Goal: Transaction & Acquisition: Subscribe to service/newsletter

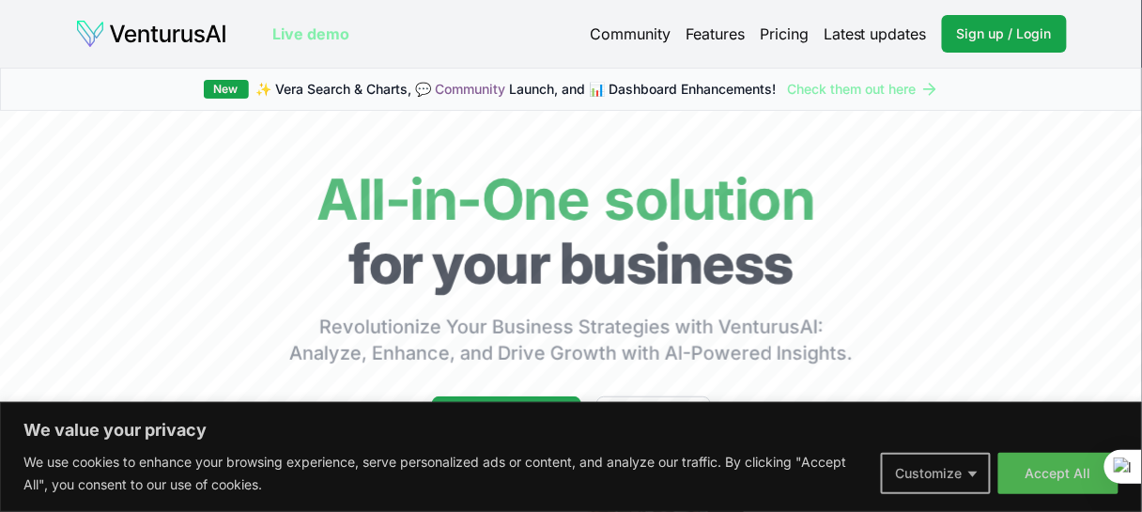
click at [961, 482] on button "Customize" at bounding box center [936, 473] width 110 height 41
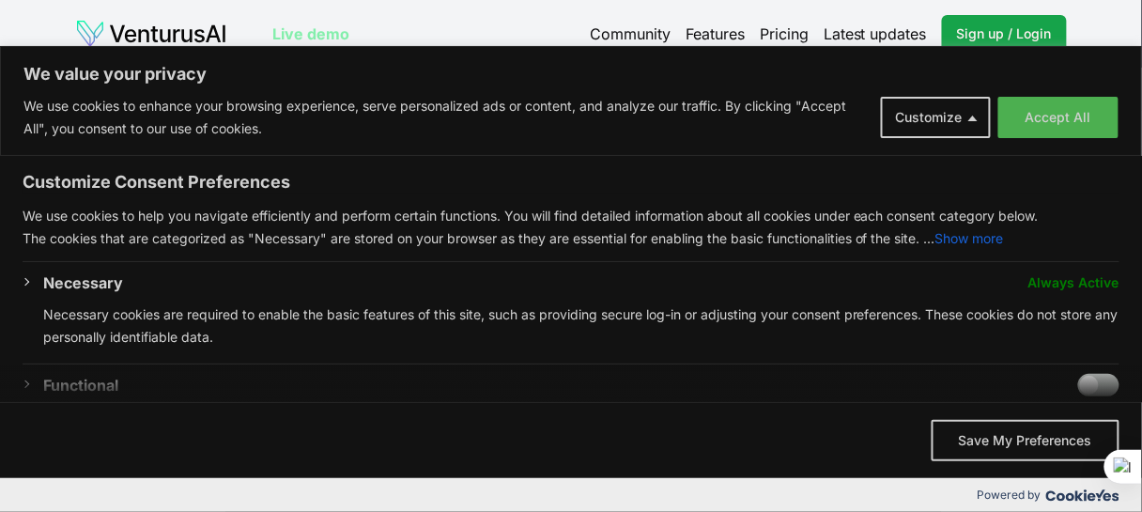
scroll to position [428, 0]
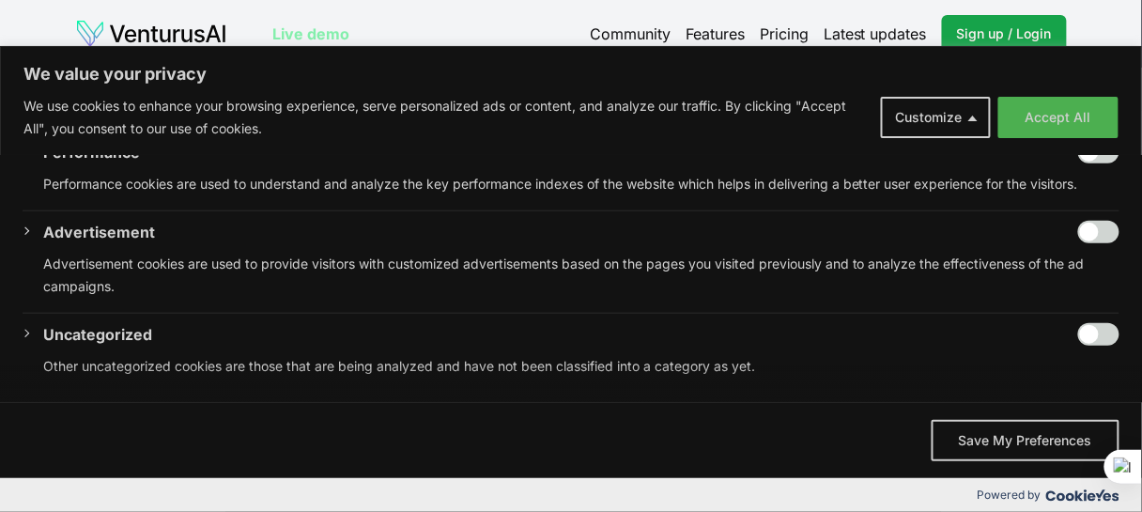
click at [931, 8] on div "Live demo Community Features Pricing Latest updates Sign up / Login Login Live …" at bounding box center [571, 34] width 1142 height 68
click at [1109, 12] on div "Live demo Community Features Pricing Latest updates Sign up / Login Login Live …" at bounding box center [571, 34] width 1142 height 68
click at [1118, 23] on div "Live demo Community Features Pricing Latest updates Sign up / Login Login" at bounding box center [571, 34] width 1112 height 38
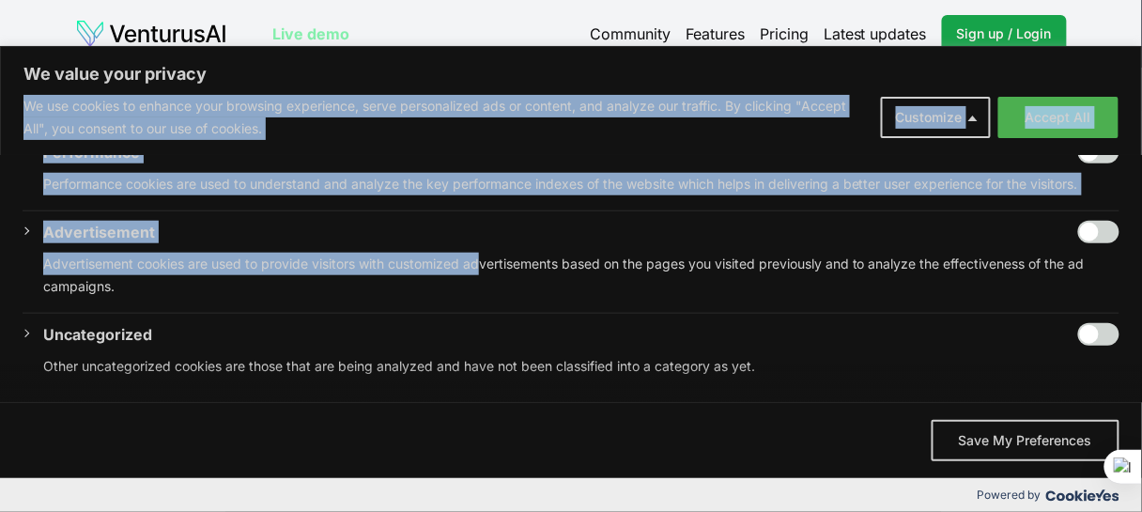
drag, startPoint x: 479, startPoint y: 79, endPoint x: 550, endPoint y: 519, distance: 445.3
click at [517, 511] on html "We value your privacy We use cookies to enhance your browsing experience, serve…" at bounding box center [571, 256] width 1142 height 512
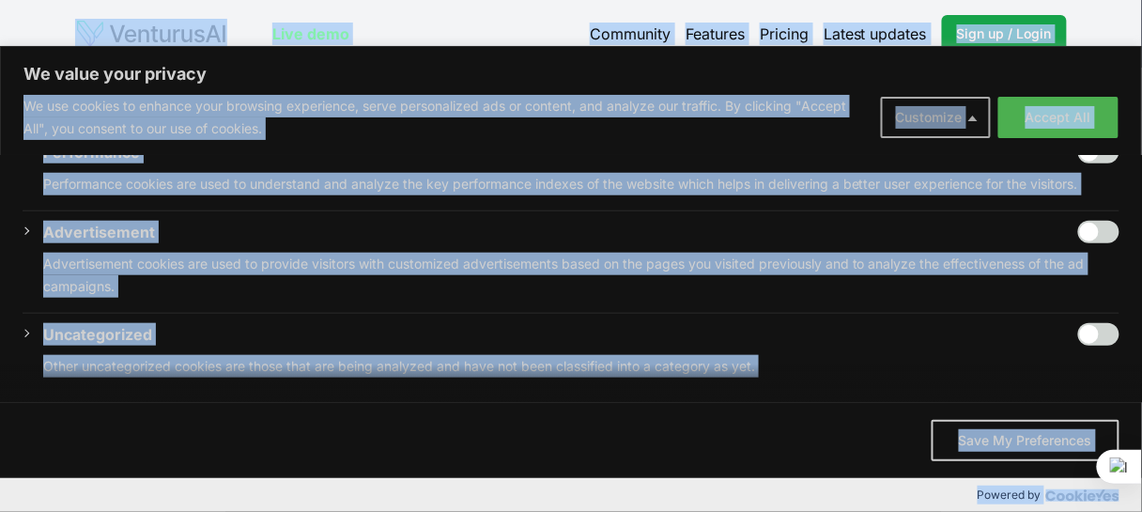
click at [974, 114] on button "Customize" at bounding box center [936, 117] width 110 height 41
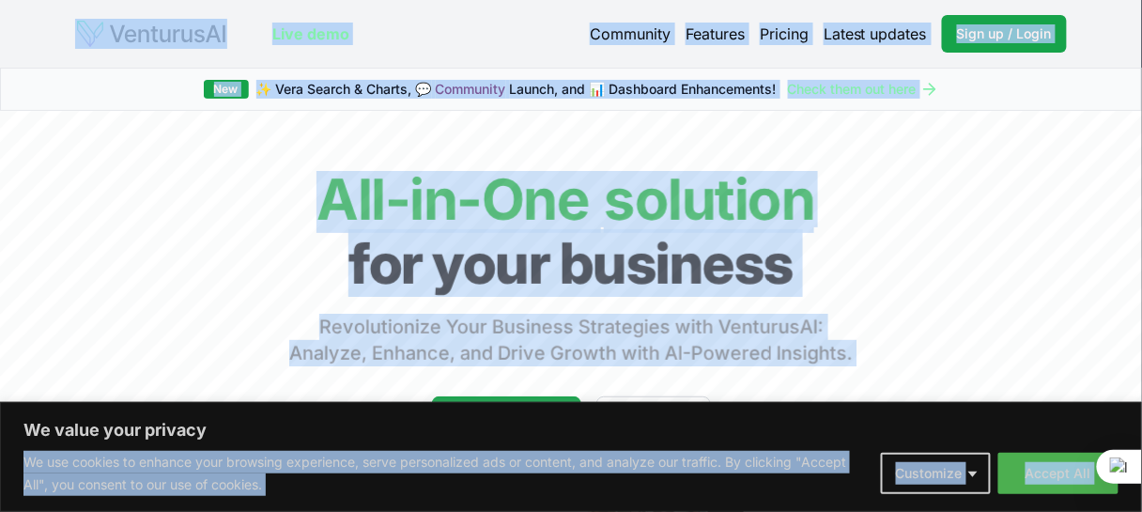
click at [1125, 80] on div "New ✨ [PERSON_NAME] Search & Charts, 💬 Community Launch, and 📊 Dashboard Enhanc…" at bounding box center [571, 89] width 1142 height 43
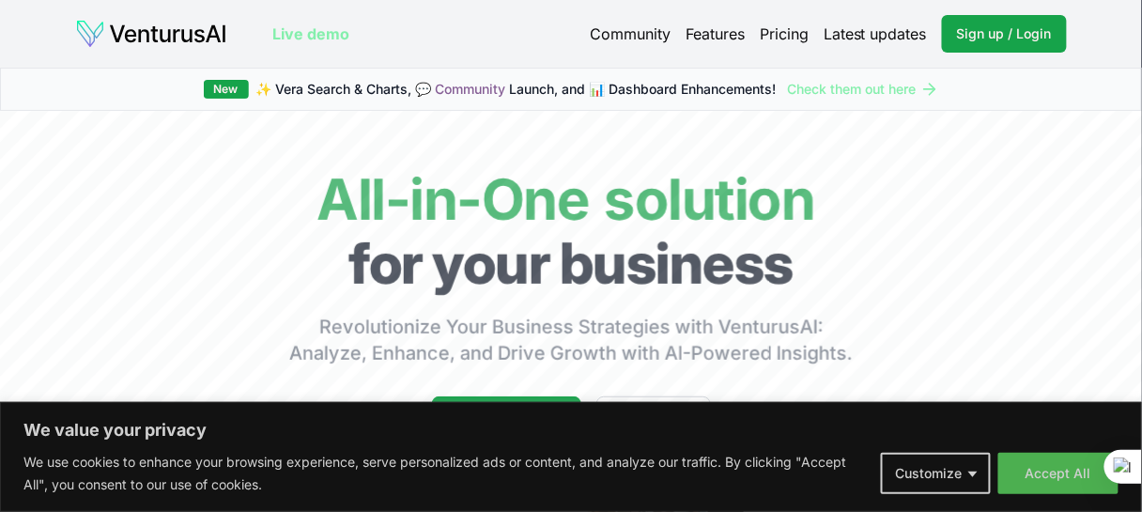
scroll to position [23, 0]
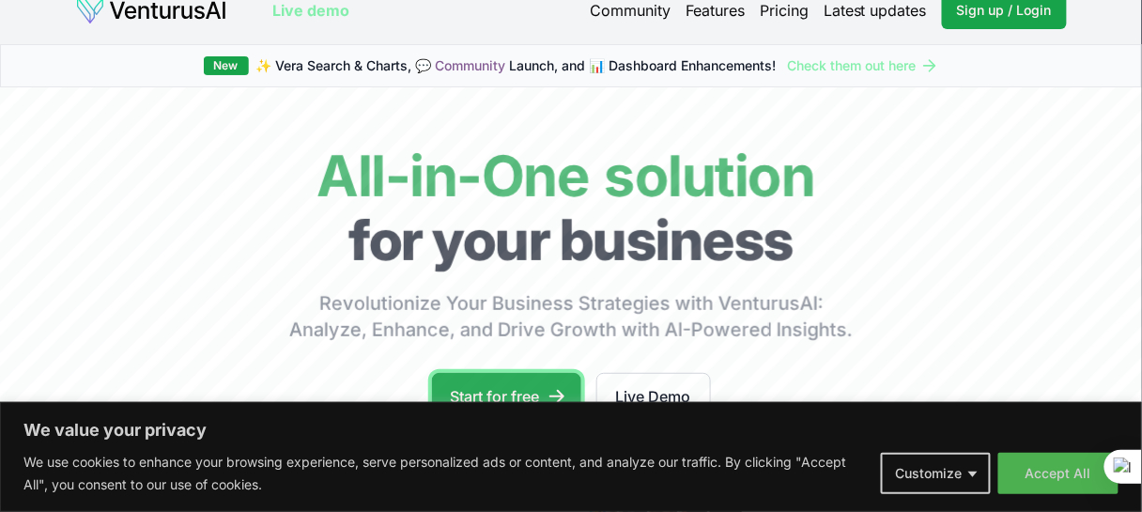
click at [533, 373] on link "Start for free" at bounding box center [506, 396] width 149 height 47
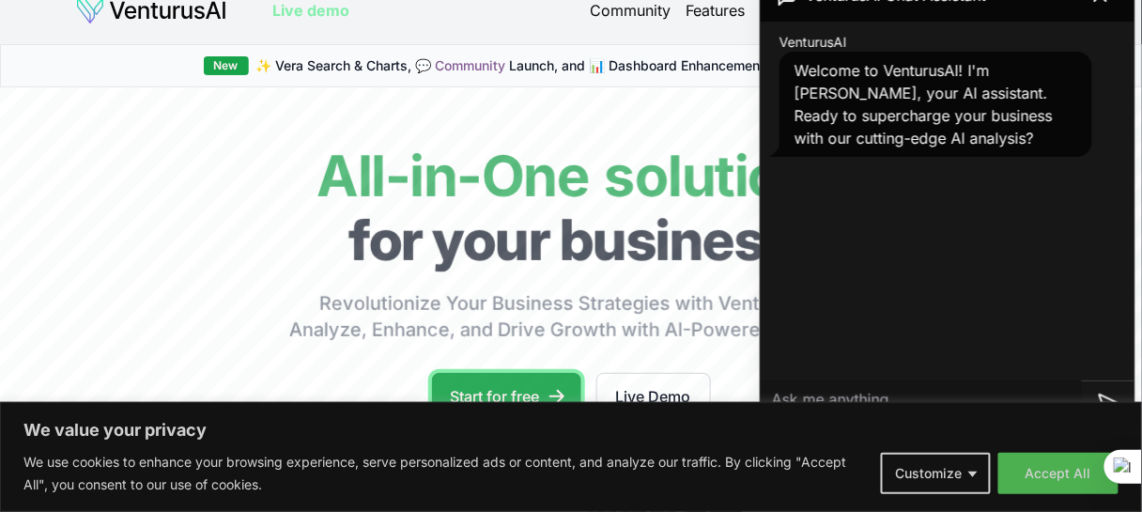
scroll to position [214, 0]
